Goal: Transaction & Acquisition: Book appointment/travel/reservation

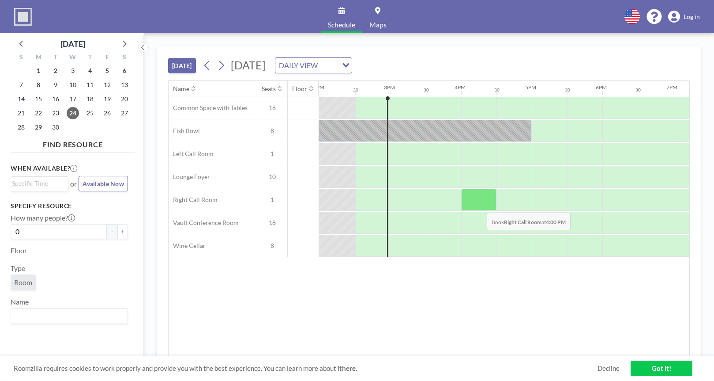
scroll to position [0, 989]
click at [223, 66] on icon at bounding box center [221, 65] width 8 height 13
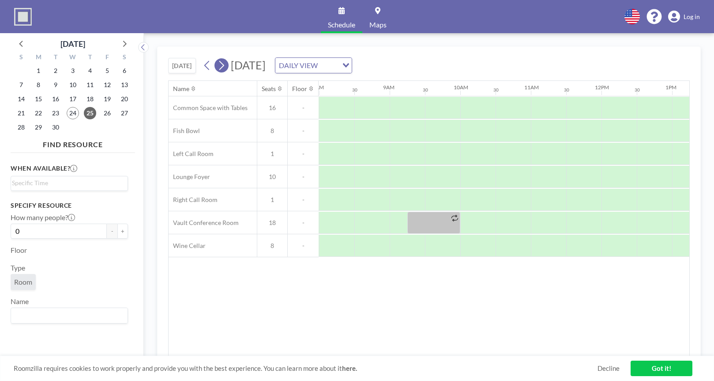
scroll to position [0, 565]
click at [224, 62] on icon at bounding box center [221, 65] width 8 height 13
click at [205, 68] on icon at bounding box center [207, 65] width 8 height 13
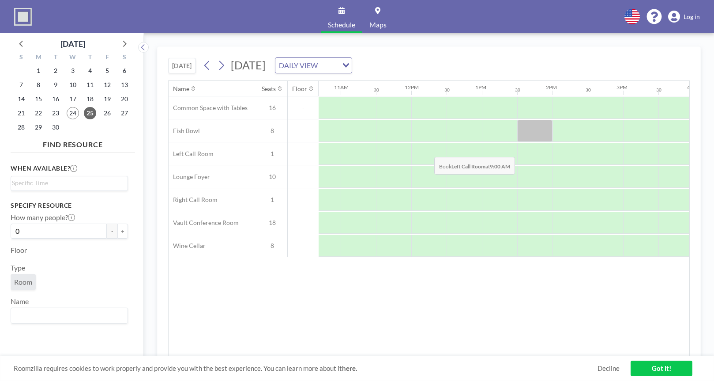
scroll to position [0, 829]
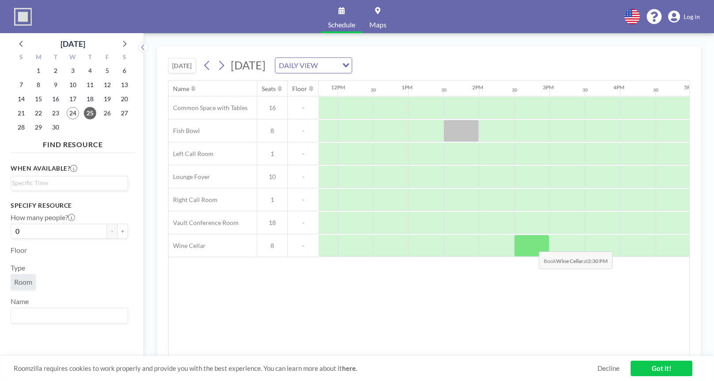
click at [531, 245] on div at bounding box center [531, 245] width 35 height 22
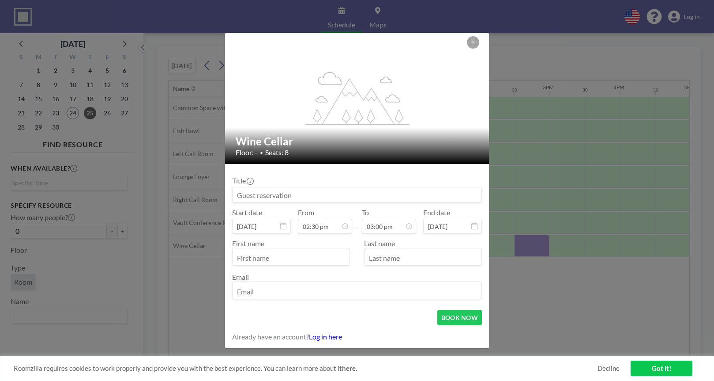
click at [329, 192] on input at bounding box center [357, 194] width 249 height 15
type input "Meeting"
type input "Will"
type input "Story"
type input "[EMAIL_ADDRESS][DOMAIN_NAME]"
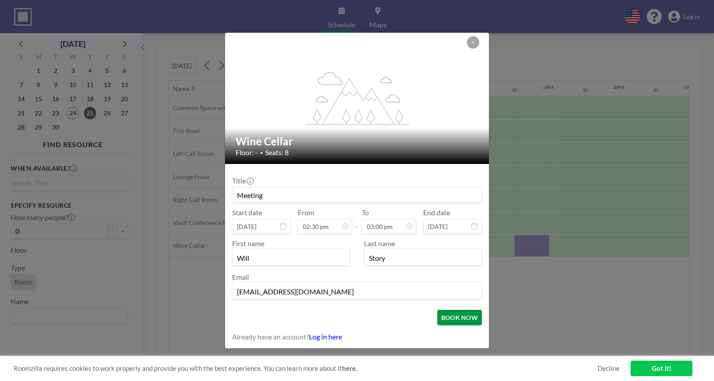
click at [452, 314] on button "BOOK NOW" at bounding box center [459, 316] width 45 height 15
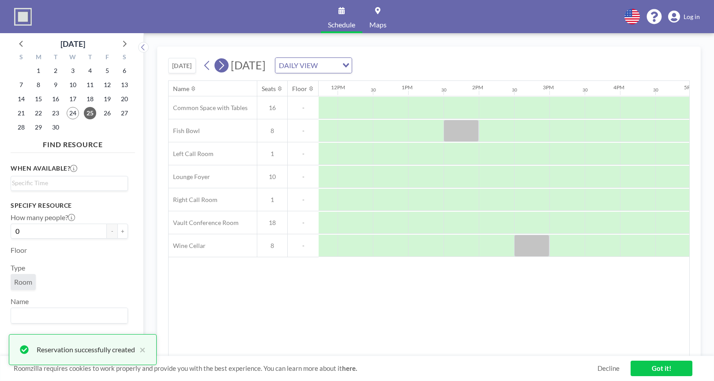
click at [220, 60] on icon at bounding box center [221, 65] width 8 height 13
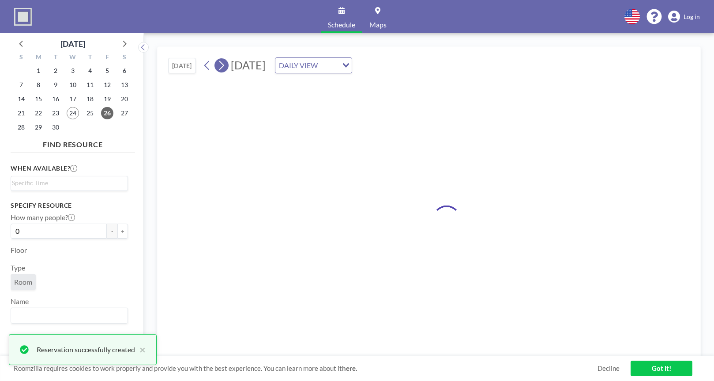
click at [220, 60] on icon at bounding box center [221, 65] width 8 height 13
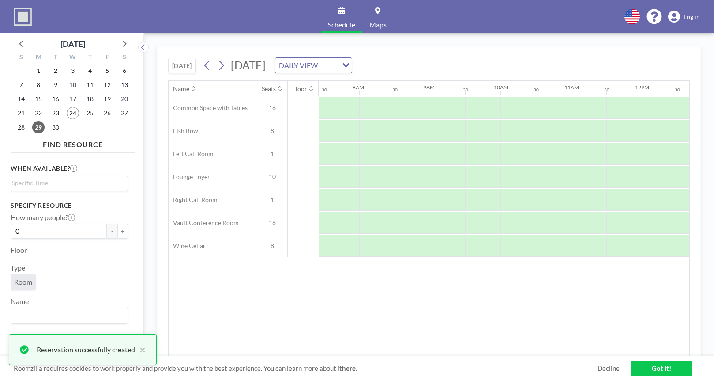
scroll to position [0, 530]
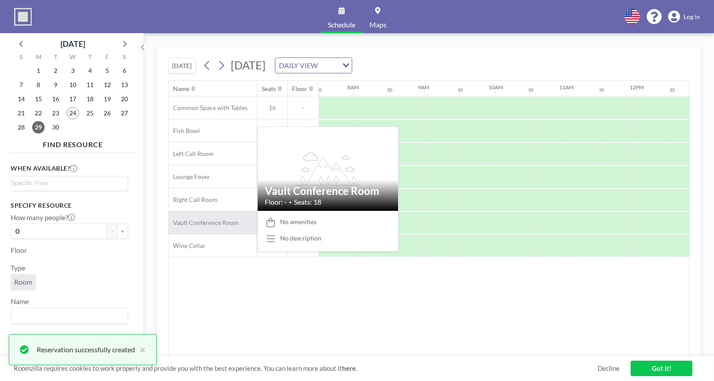
click at [210, 226] on span "Vault Conference Room" at bounding box center [204, 223] width 70 height 8
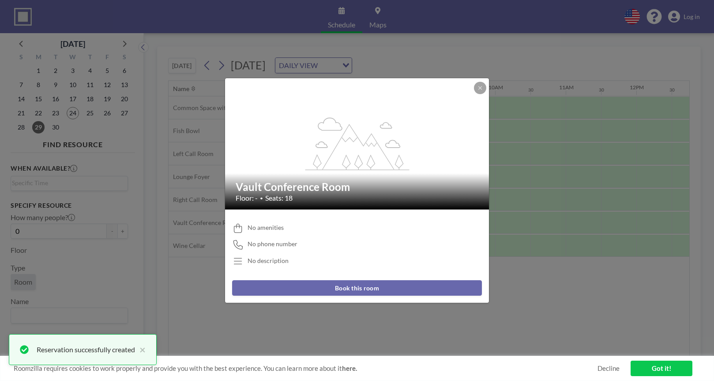
click at [336, 288] on button "Book this room" at bounding box center [357, 287] width 250 height 15
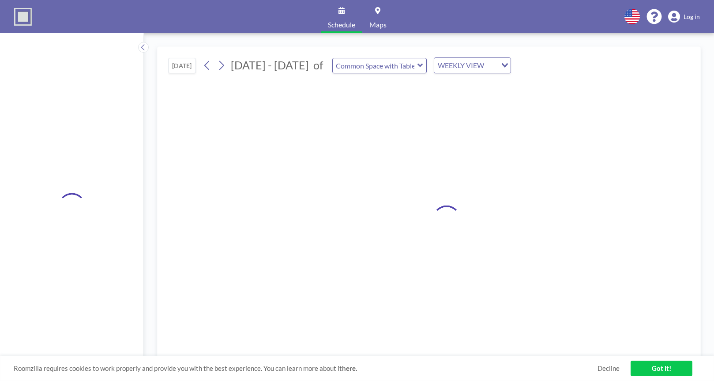
type input "Vault Conference Room"
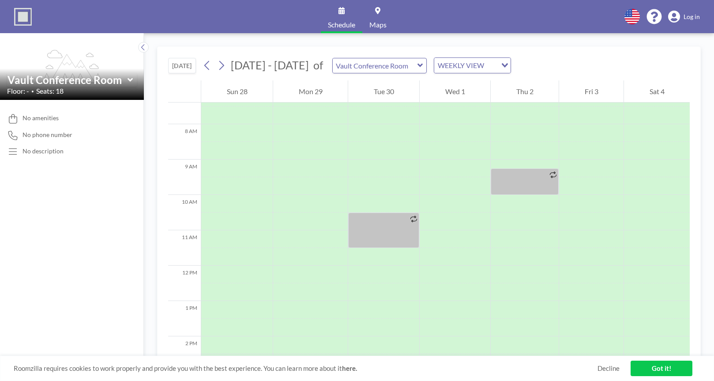
scroll to position [265, 0]
click at [186, 62] on button "[DATE]" at bounding box center [182, 65] width 28 height 15
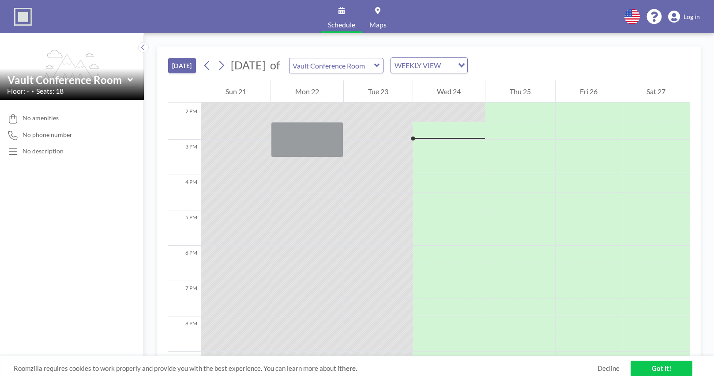
scroll to position [494, 0]
click at [221, 68] on icon at bounding box center [221, 65] width 8 height 13
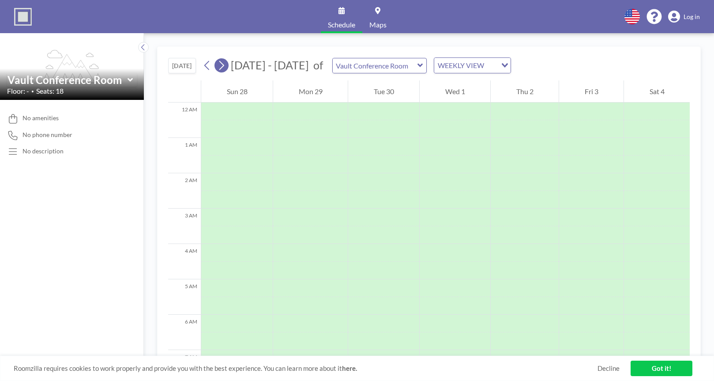
scroll to position [0, 0]
click at [221, 68] on icon at bounding box center [221, 65] width 8 height 13
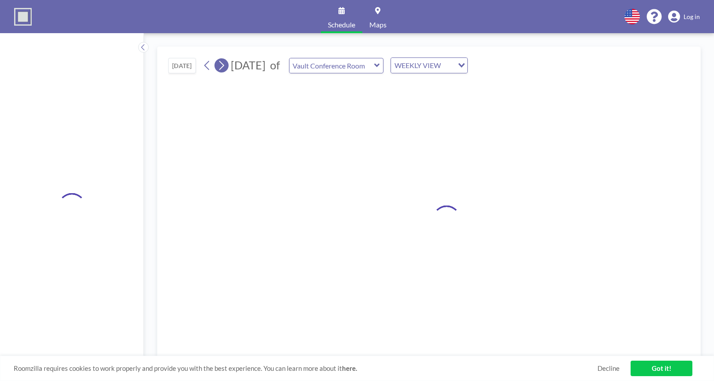
click at [221, 68] on icon at bounding box center [221, 65] width 8 height 13
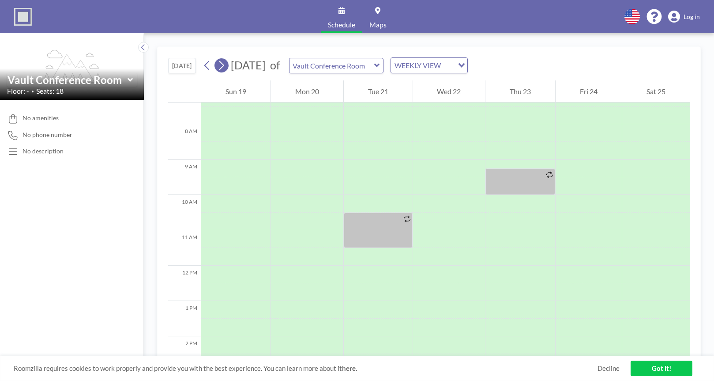
scroll to position [265, 0]
click at [350, 67] on input "text" at bounding box center [332, 65] width 85 height 15
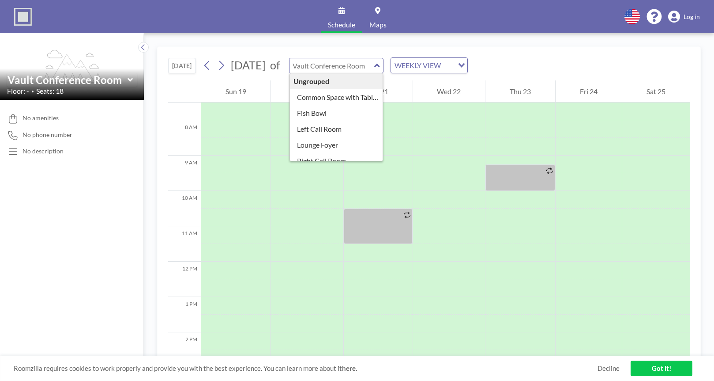
type input "Vault Conference Room"
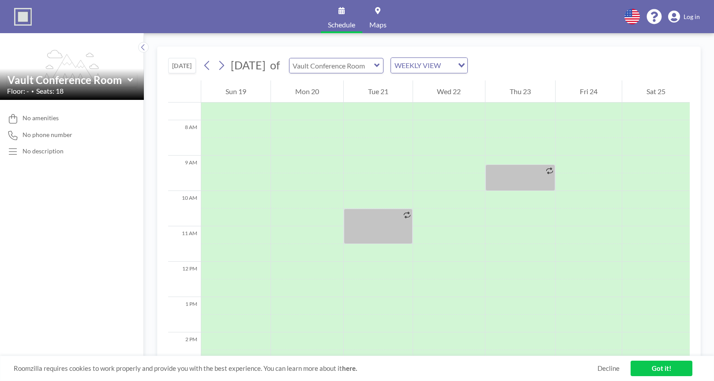
click at [368, 64] on input "text" at bounding box center [332, 65] width 85 height 15
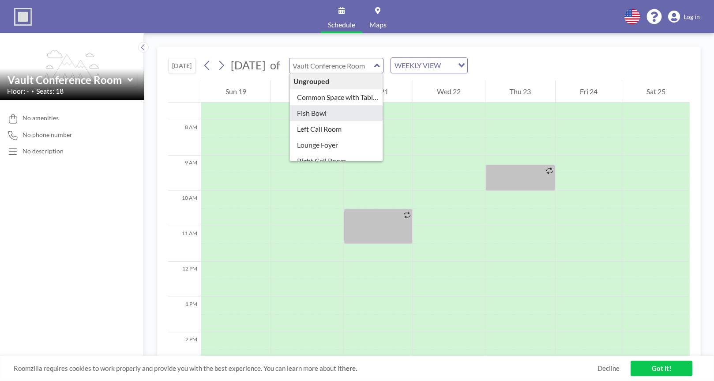
scroll to position [40, 0]
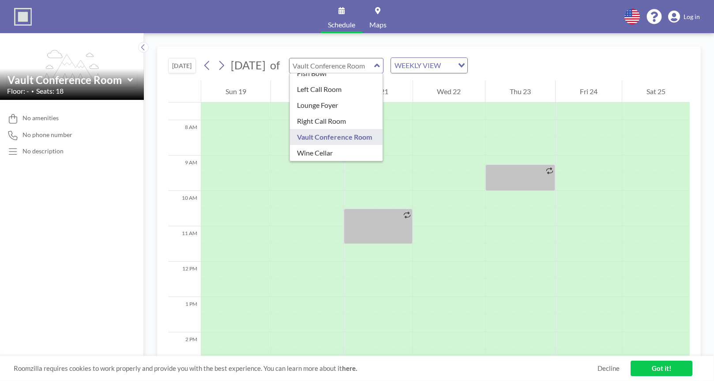
type input "Vault Conference Room"
click at [394, 51] on div "[DATE] [DATE] of Vault Conference Room Ungrouped Common Space with Tables Fish …" at bounding box center [429, 64] width 522 height 34
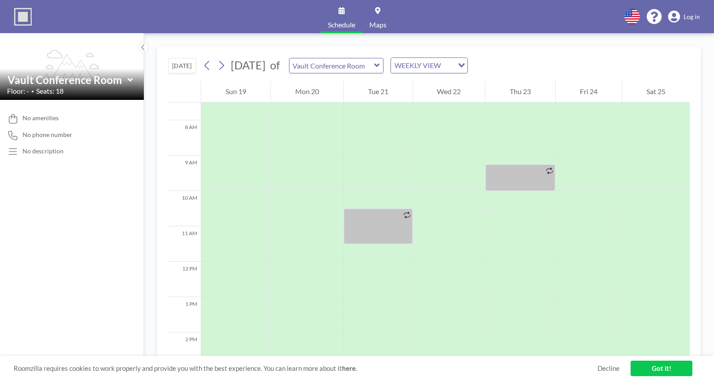
click at [141, 49] on icon at bounding box center [143, 47] width 6 height 9
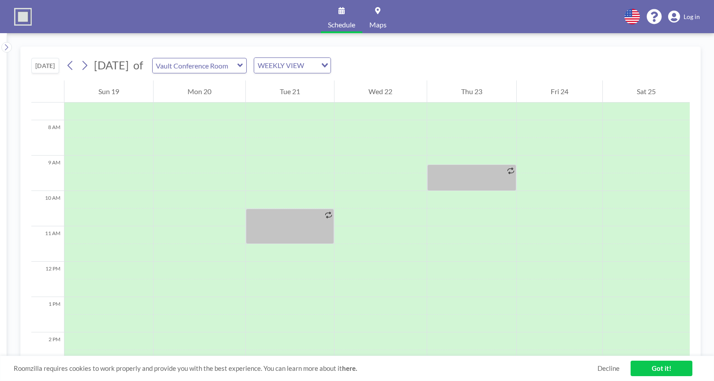
click at [51, 63] on button "[DATE]" at bounding box center [45, 65] width 28 height 15
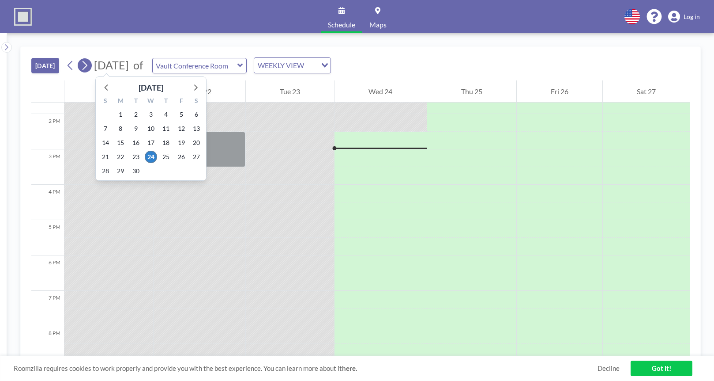
click at [86, 67] on icon at bounding box center [84, 65] width 8 height 13
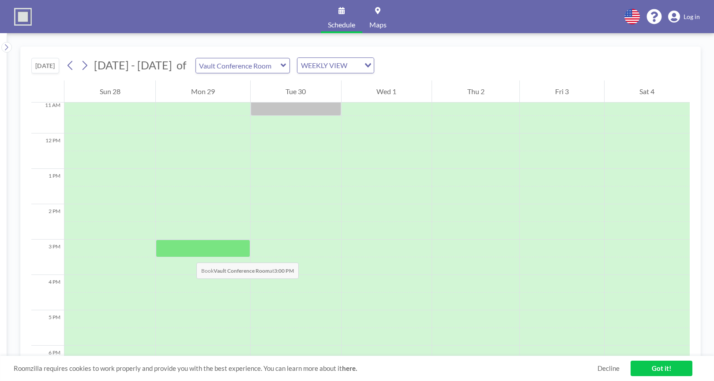
scroll to position [396, 0]
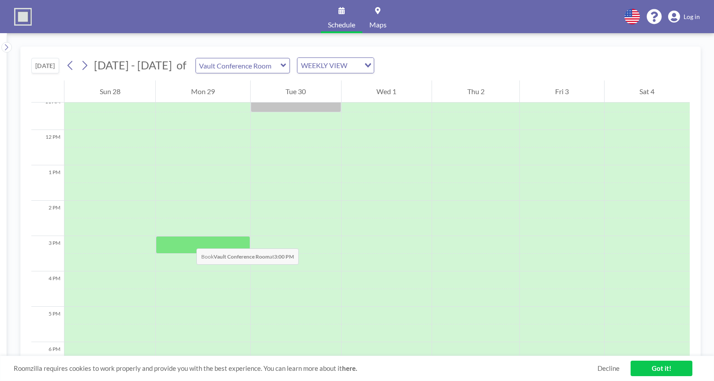
click at [188, 239] on div at bounding box center [203, 245] width 94 height 18
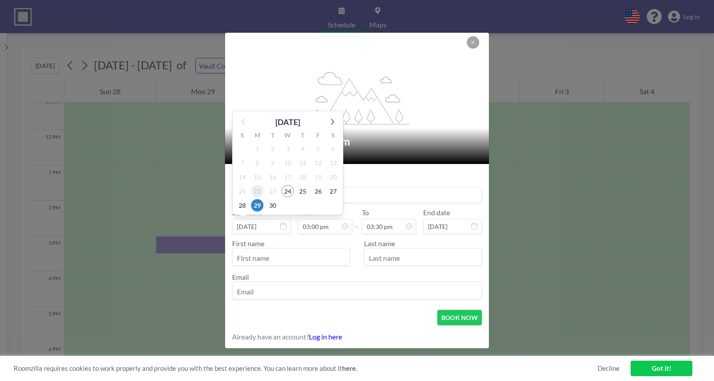
click at [260, 196] on span "22" at bounding box center [257, 191] width 12 height 12
click at [350, 195] on input at bounding box center [357, 194] width 249 height 15
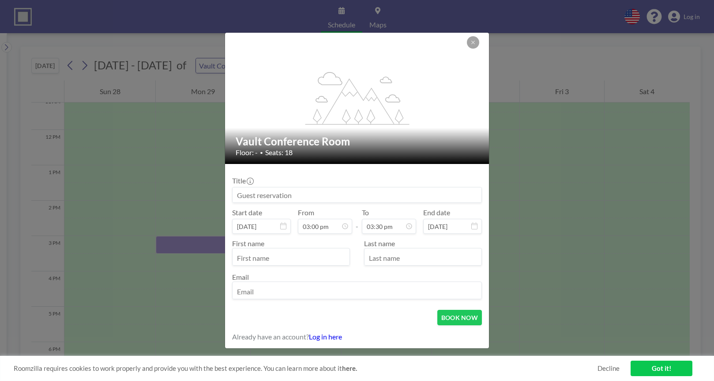
click at [348, 189] on input at bounding box center [357, 194] width 249 height 15
type input "W"
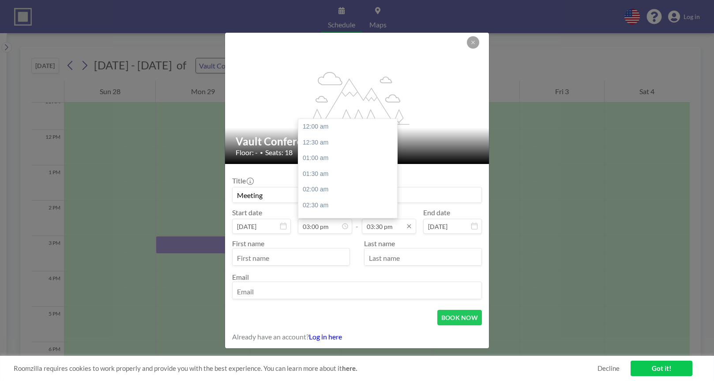
scroll to position [471, 0]
type input "Meeting"
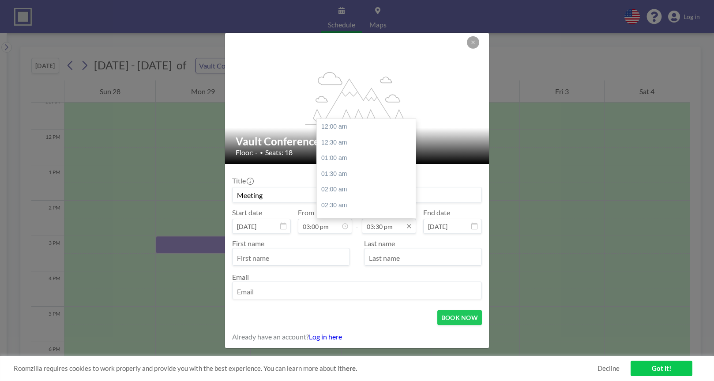
click at [372, 230] on input "03:30 pm" at bounding box center [389, 226] width 54 height 15
click at [334, 145] on div "04:00 pm" at bounding box center [366, 143] width 99 height 16
type input "04:00 pm"
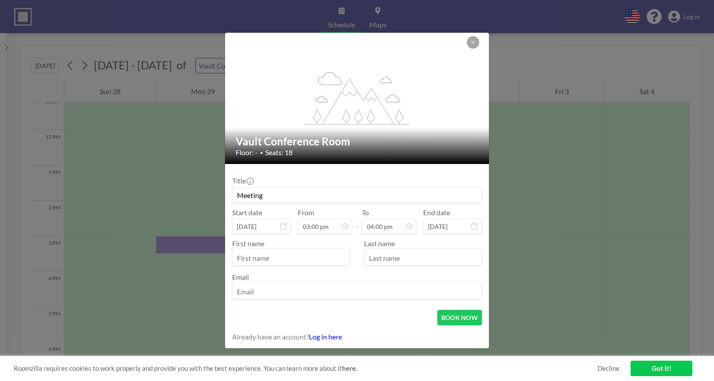
click at [279, 261] on input "text" at bounding box center [291, 257] width 117 height 15
type input "Will"
type input "Story"
type input "[EMAIL_ADDRESS][DOMAIN_NAME]"
click at [460, 319] on button "BOOK NOW" at bounding box center [459, 316] width 45 height 15
